Goal: Obtain resource: Download file/media

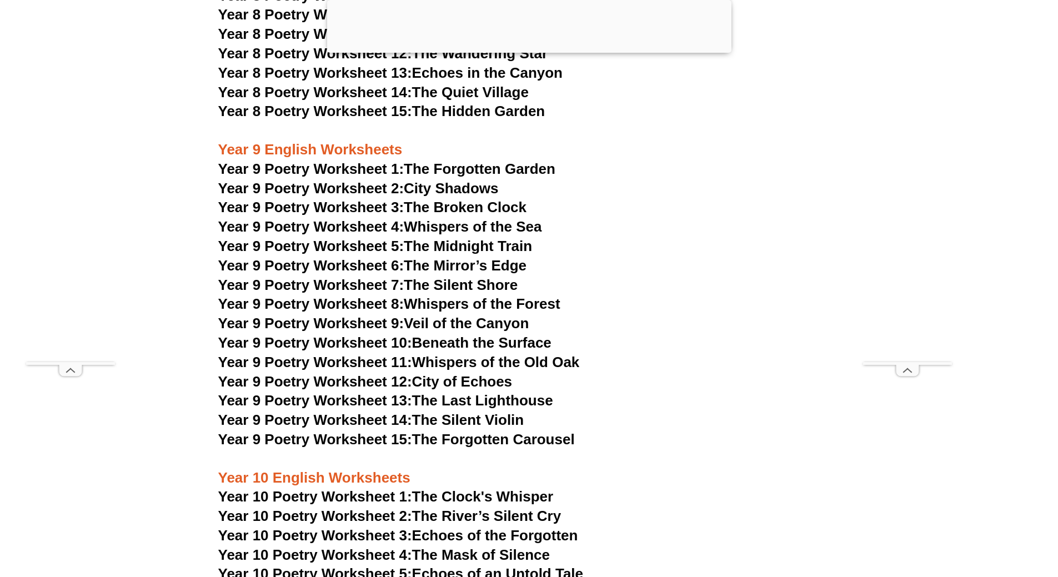
scroll to position [7143, 0]
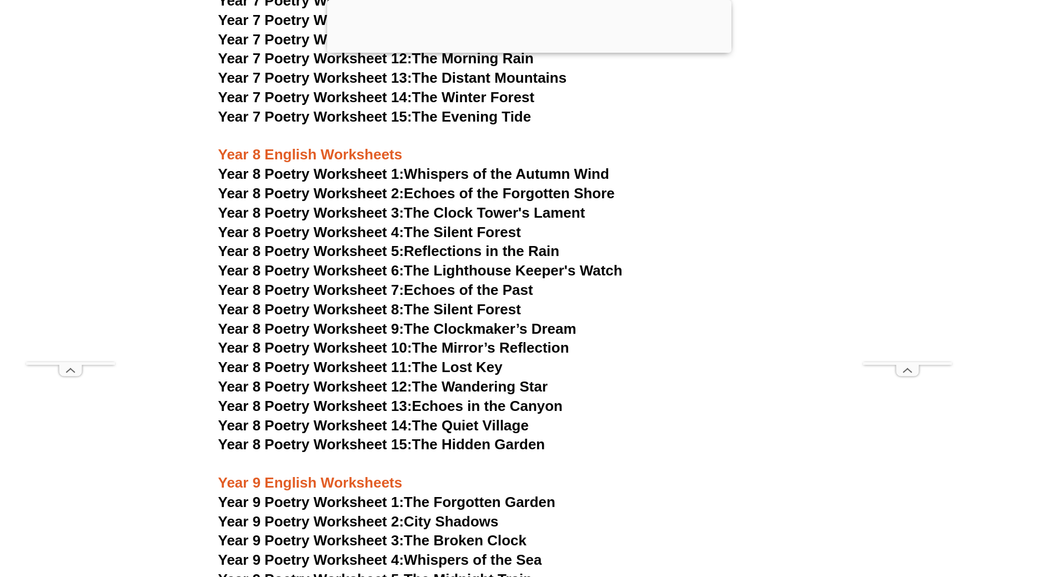
click at [459, 436] on link "Year 8 Poetry Worksheet 15: The Hidden Garden" at bounding box center [381, 444] width 327 height 17
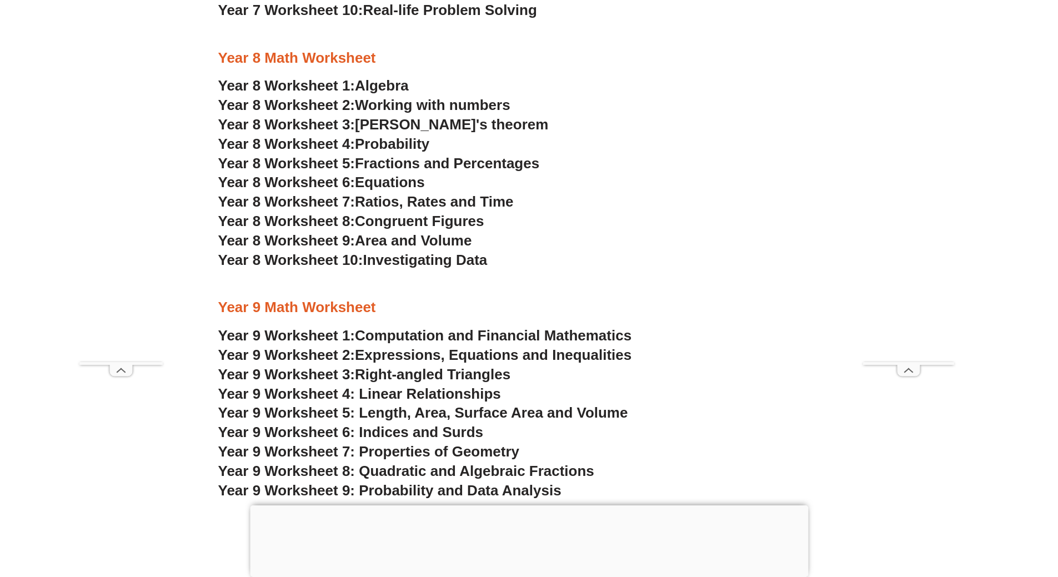
scroll to position [3495, 0]
